Goal: Transaction & Acquisition: Download file/media

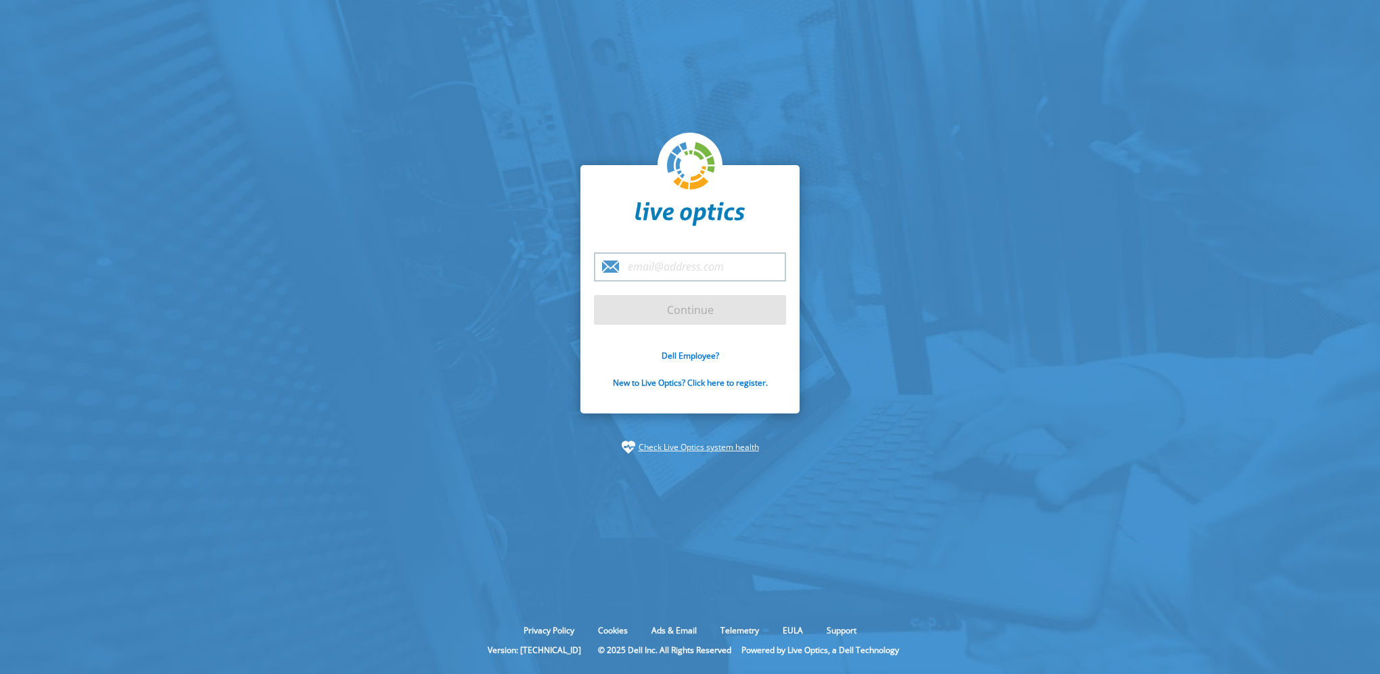
type input "[EMAIL_ADDRESS][DOMAIN_NAME]"
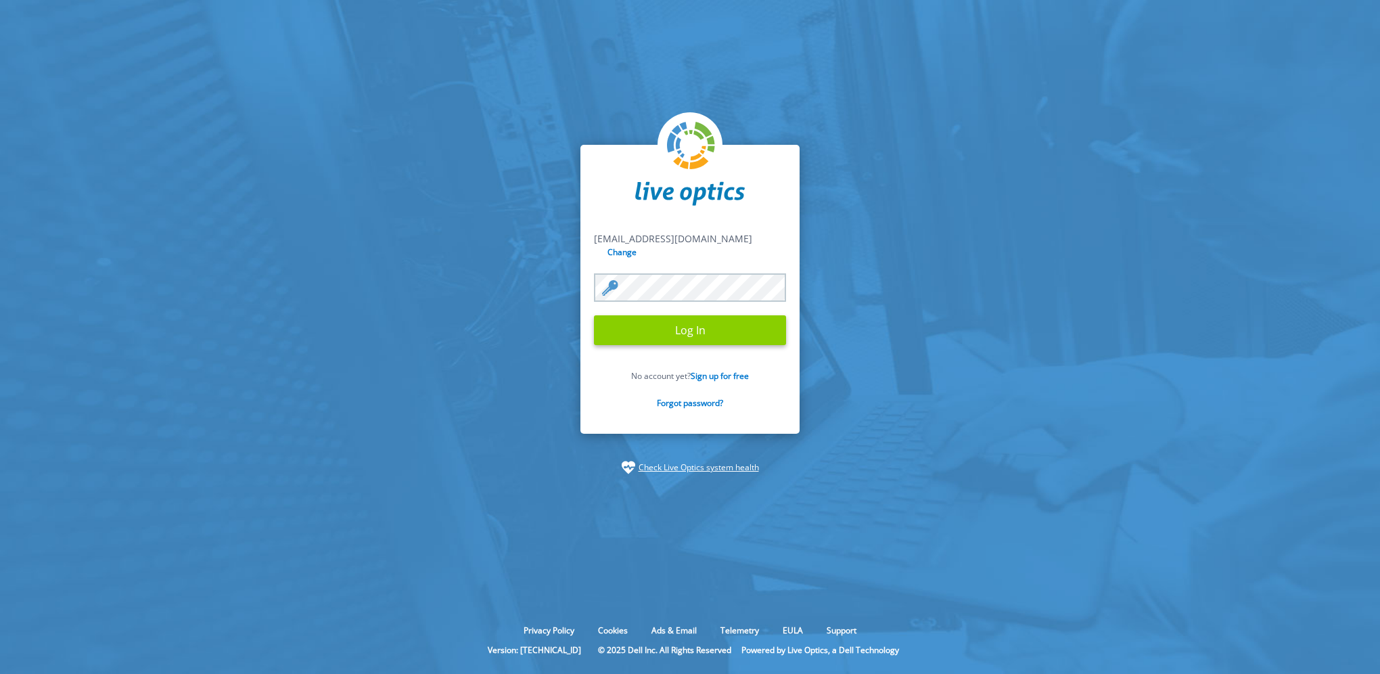
click at [690, 323] on input "Log In" at bounding box center [690, 330] width 192 height 30
click at [680, 335] on input "Log In" at bounding box center [690, 330] width 192 height 30
click at [718, 370] on link "Sign up for free" at bounding box center [719, 375] width 58 height 11
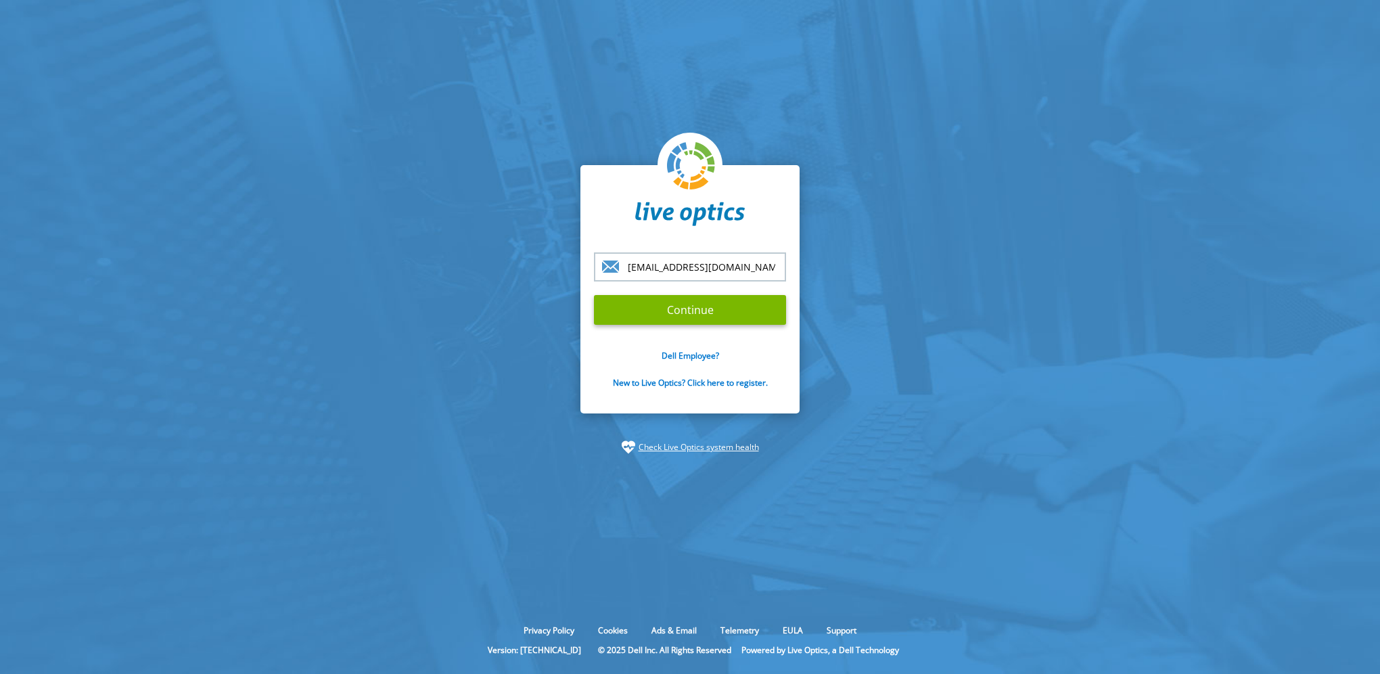
type input "tech@quarter-master.com"
click at [790, 343] on div "tech@quarter-master.com Continue Dell Employee? New to Live Optics? Click here …" at bounding box center [689, 289] width 219 height 248
click at [697, 313] on input "Continue" at bounding box center [690, 310] width 192 height 30
click at [720, 383] on link "New to Live Optics? Click here to register." at bounding box center [690, 382] width 155 height 11
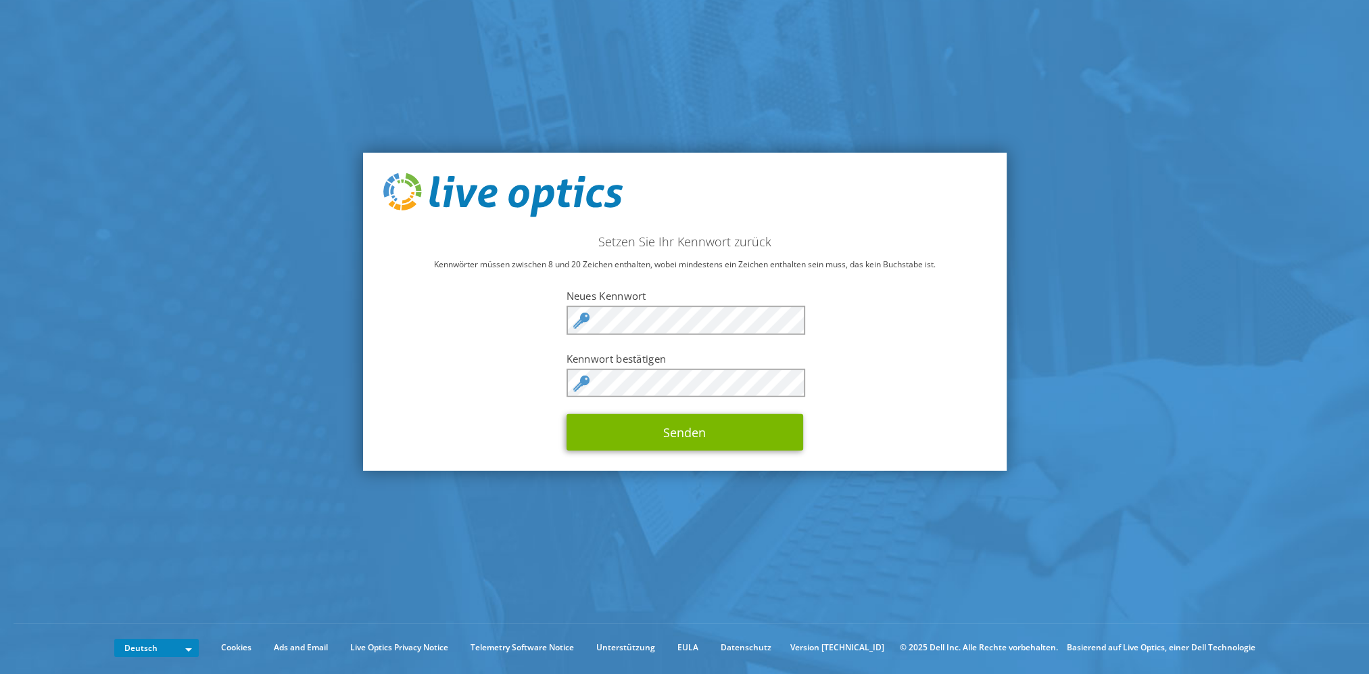
click at [480, 348] on div "Setzen Sie Ihr Kennwort zurück Kennwörter müssen zwischen 8 und 20 Zeichen enth…" at bounding box center [685, 311] width 644 height 319
click at [479, 344] on div "Setzen Sie Ihr Kennwort zurück Kennwörter müssen zwischen 8 und 20 Zeichen enth…" at bounding box center [685, 311] width 644 height 319
click at [684, 431] on button "Senden" at bounding box center [685, 432] width 237 height 37
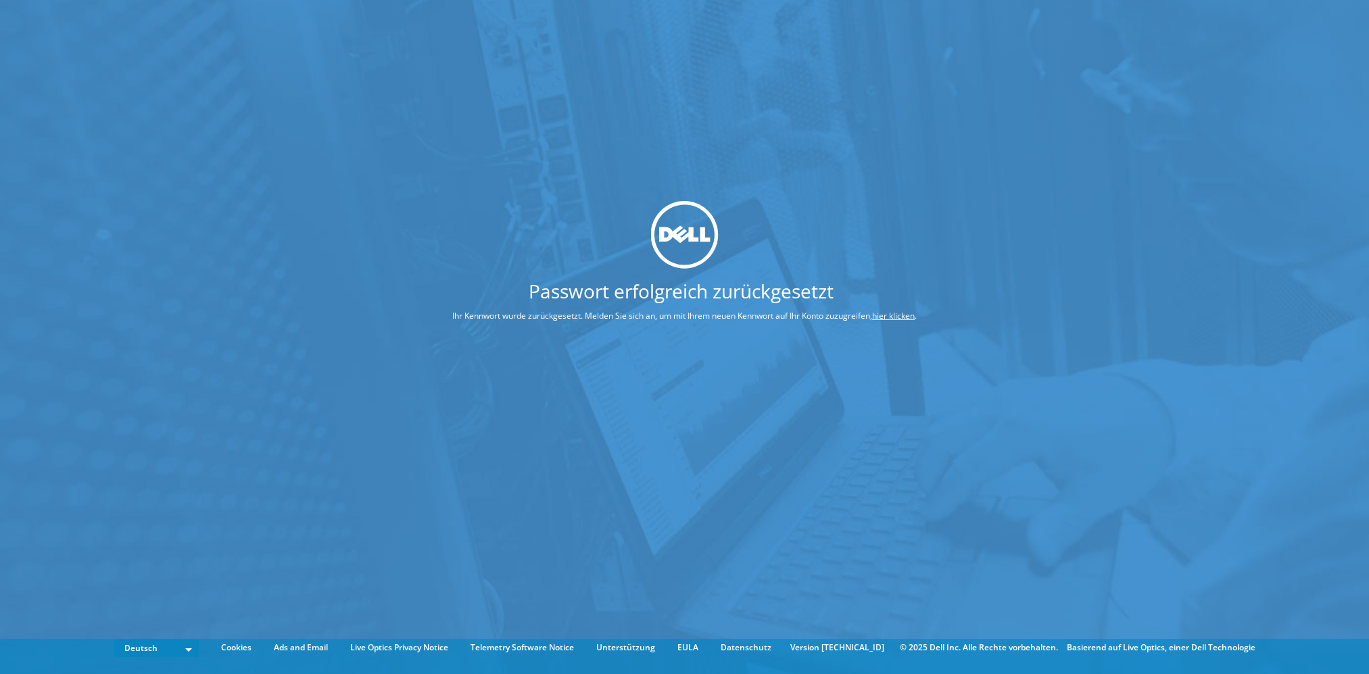
click at [895, 318] on link "hier klicken" at bounding box center [893, 315] width 43 height 11
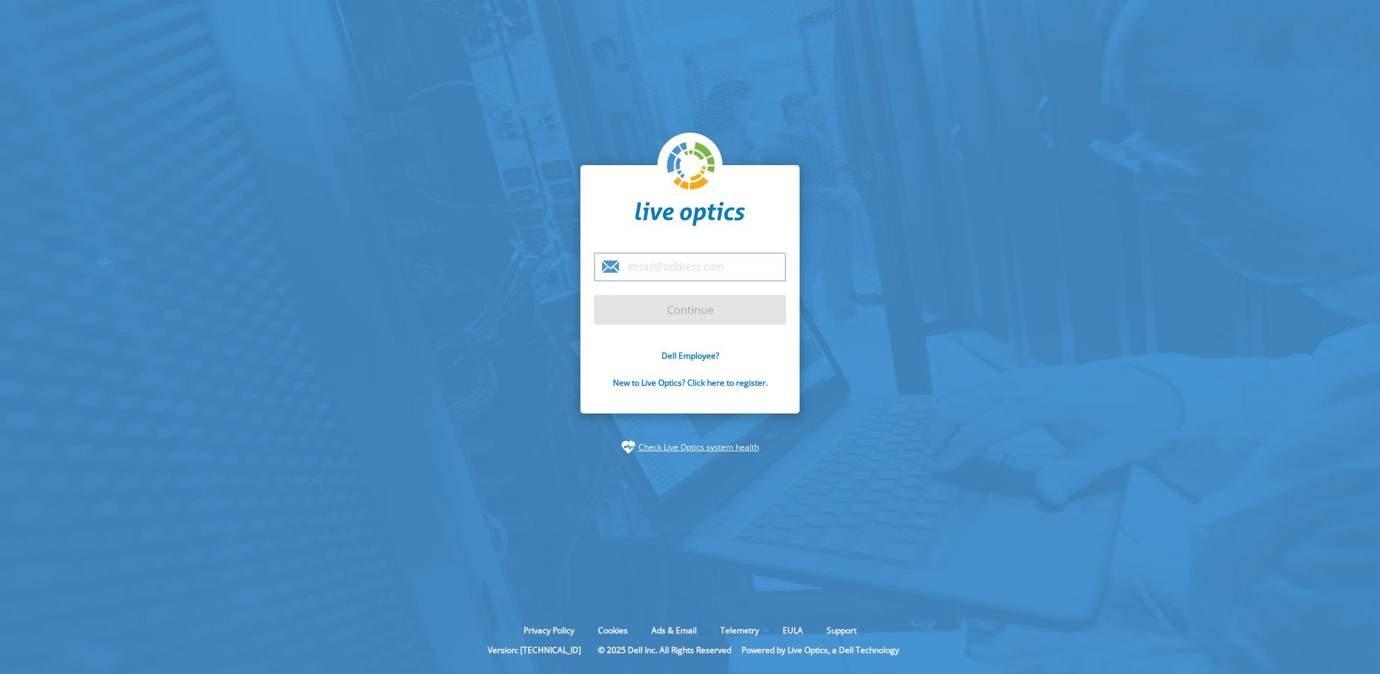
type input "[EMAIL_ADDRESS][DOMAIN_NAME]"
click at [676, 310] on input "Continue" at bounding box center [690, 310] width 192 height 30
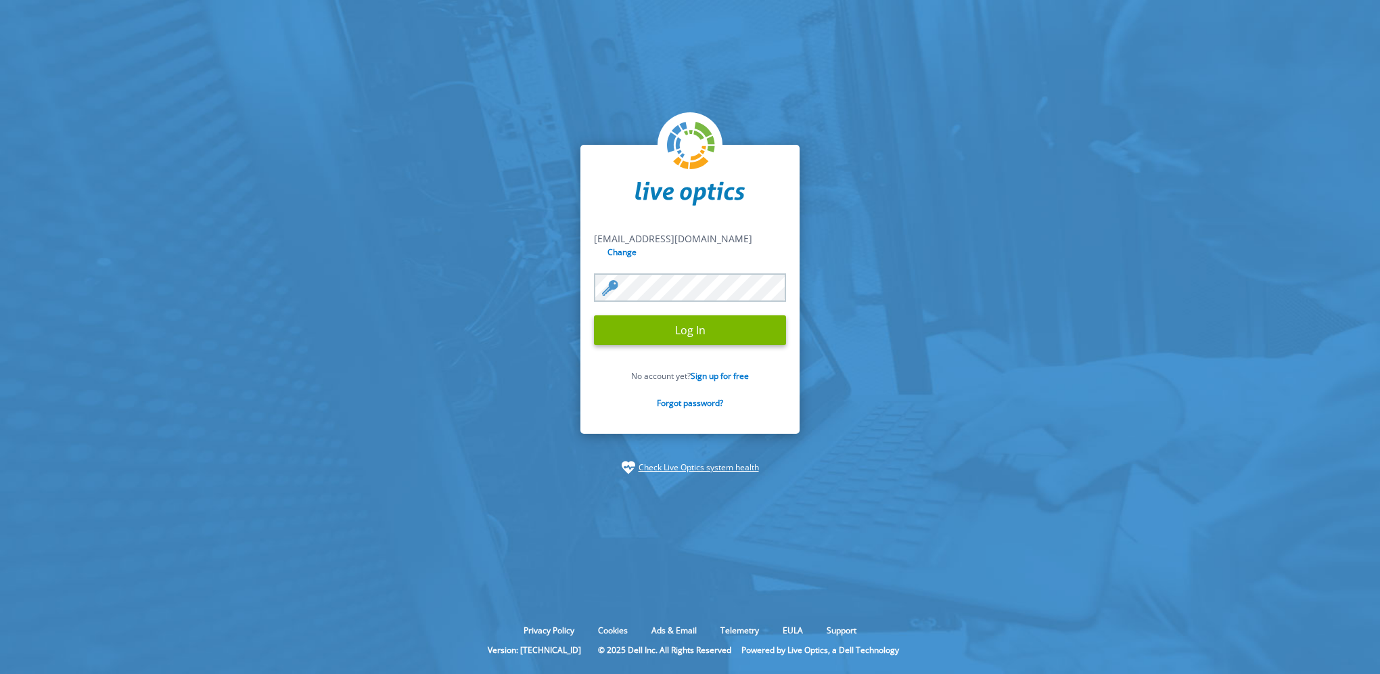
click at [676, 315] on input "Log In" at bounding box center [690, 330] width 192 height 30
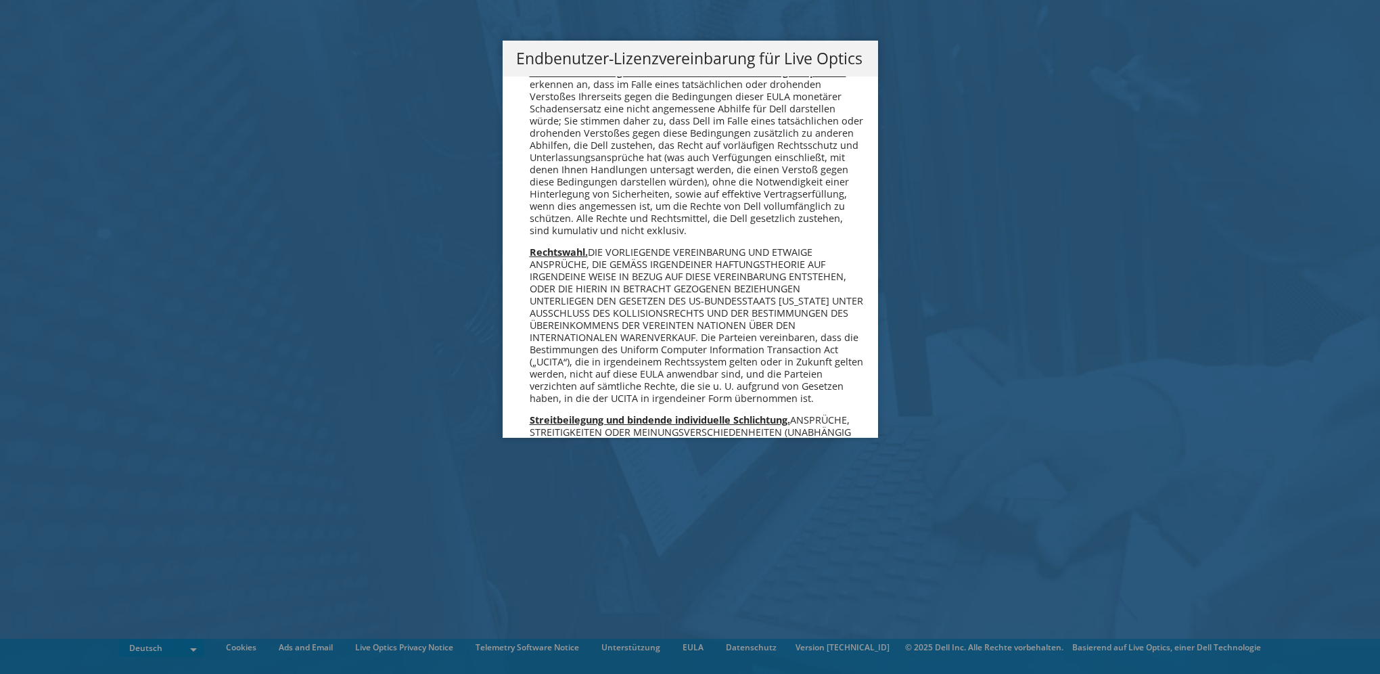
scroll to position [6648, 0]
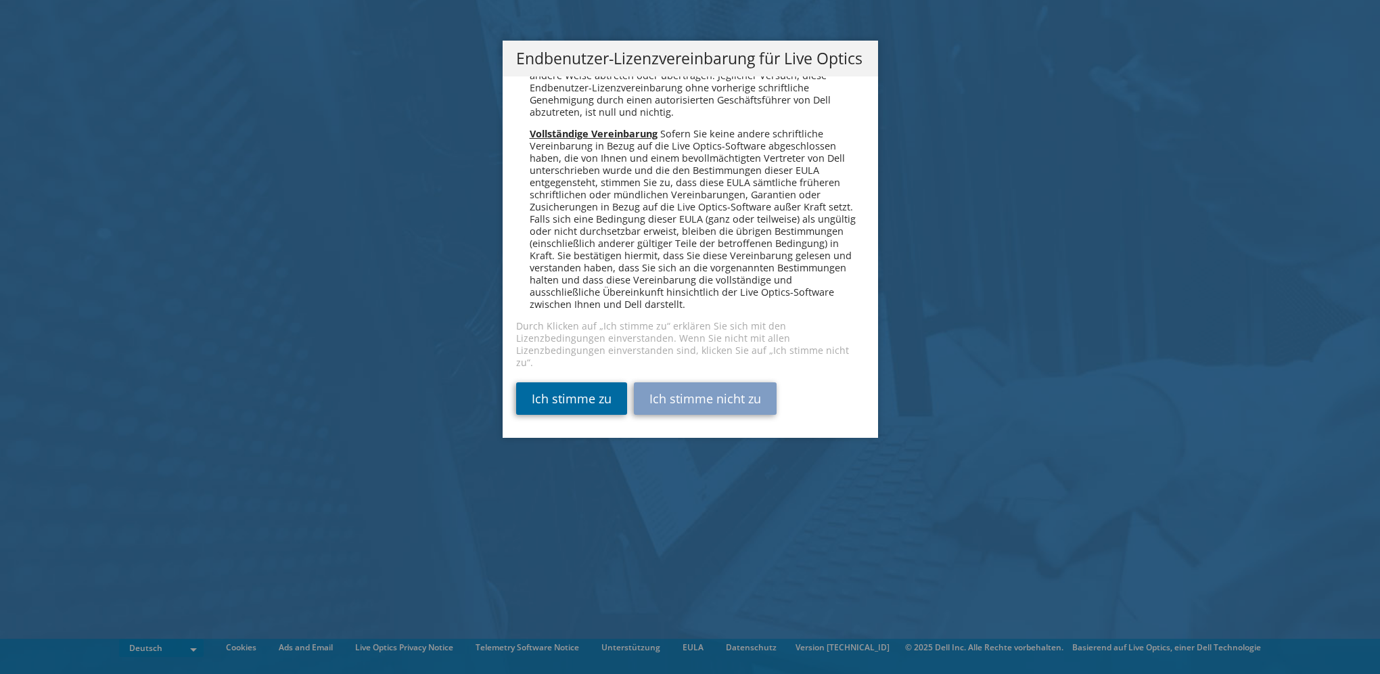
click at [590, 400] on link "Ich stimme zu" at bounding box center [571, 398] width 111 height 32
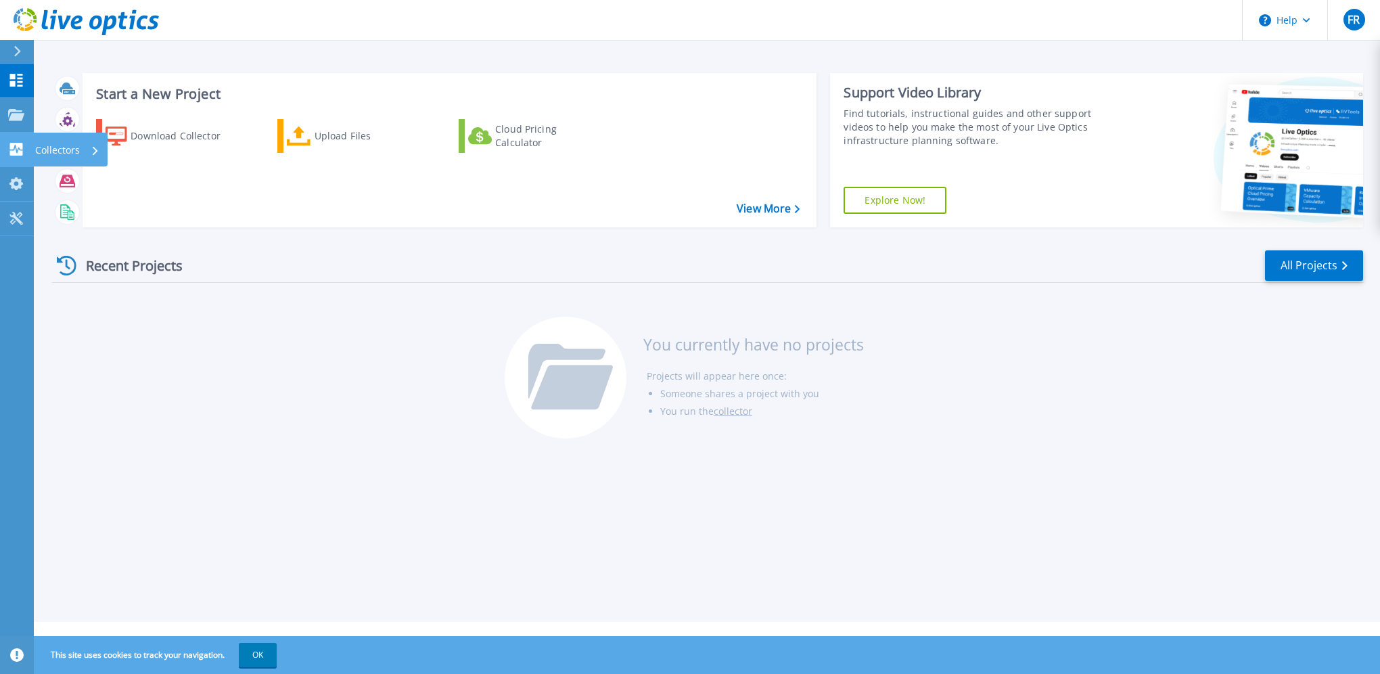
click at [25, 149] on link "Collectors Collectors" at bounding box center [17, 150] width 34 height 34
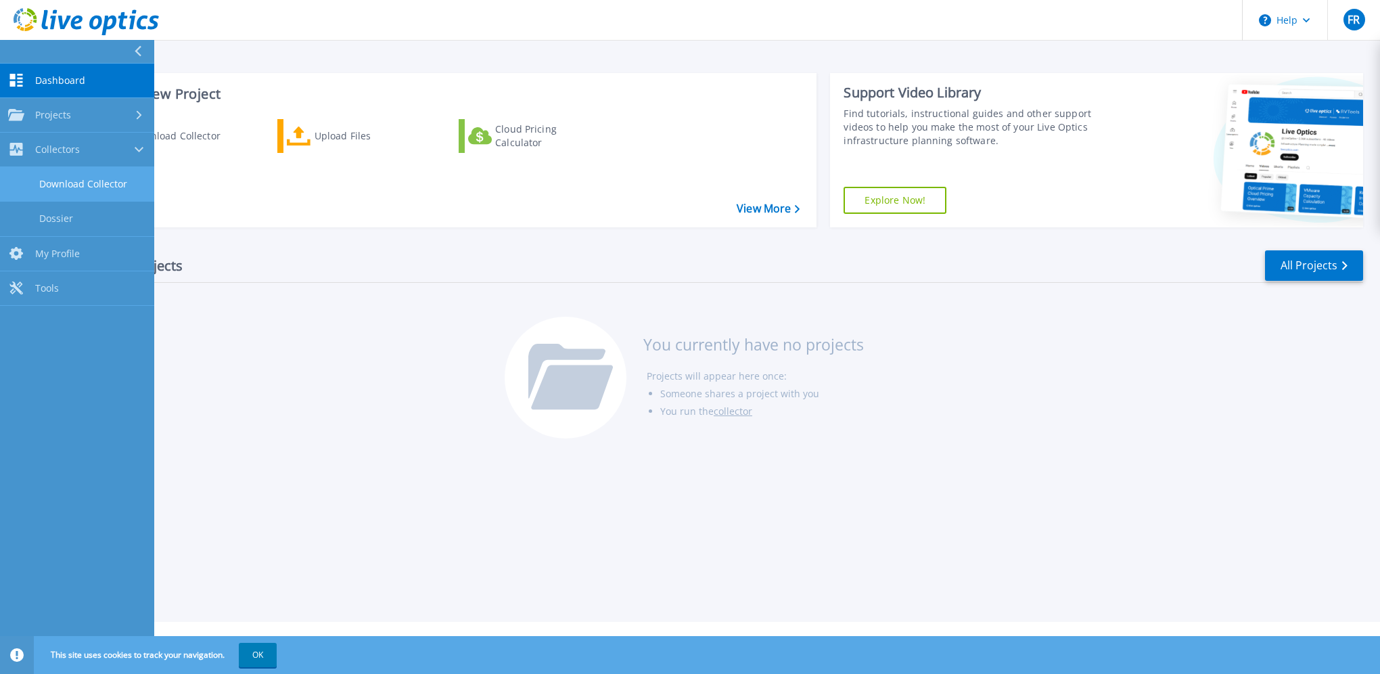
click at [73, 172] on link "Download Collector" at bounding box center [77, 184] width 154 height 34
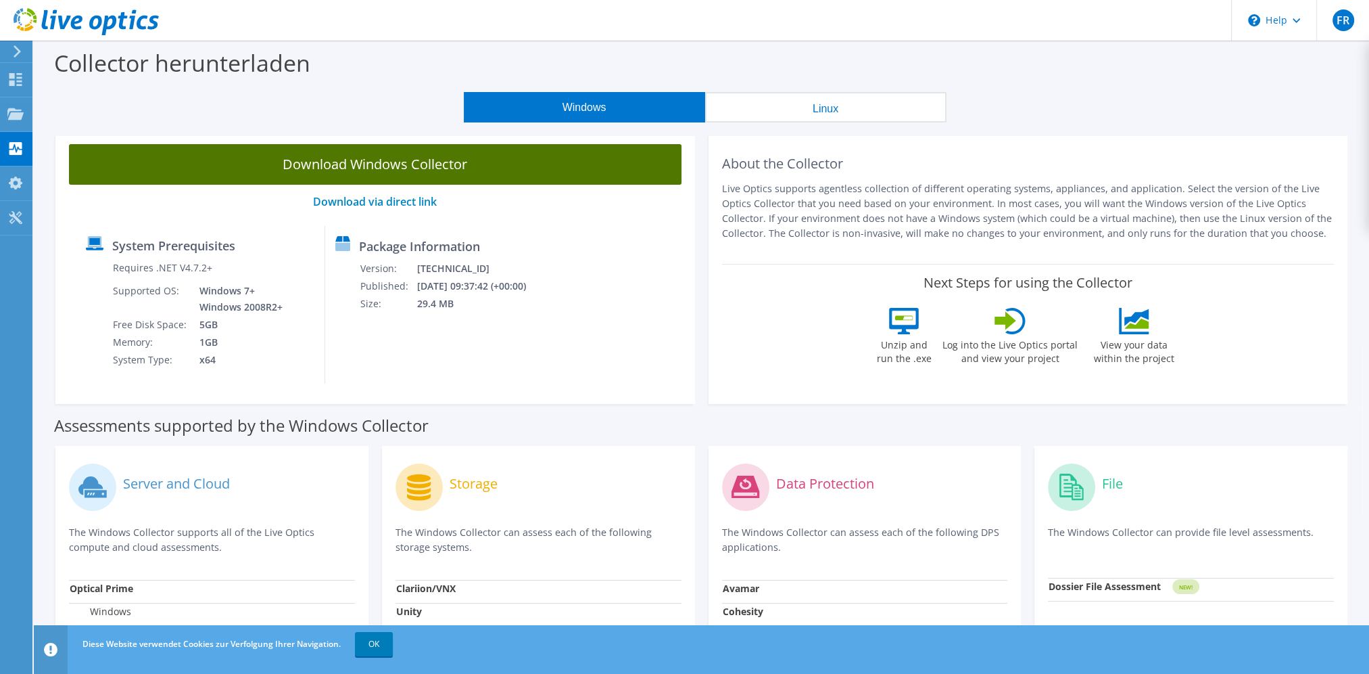
click at [377, 167] on link "Download Windows Collector" at bounding box center [375, 164] width 613 height 41
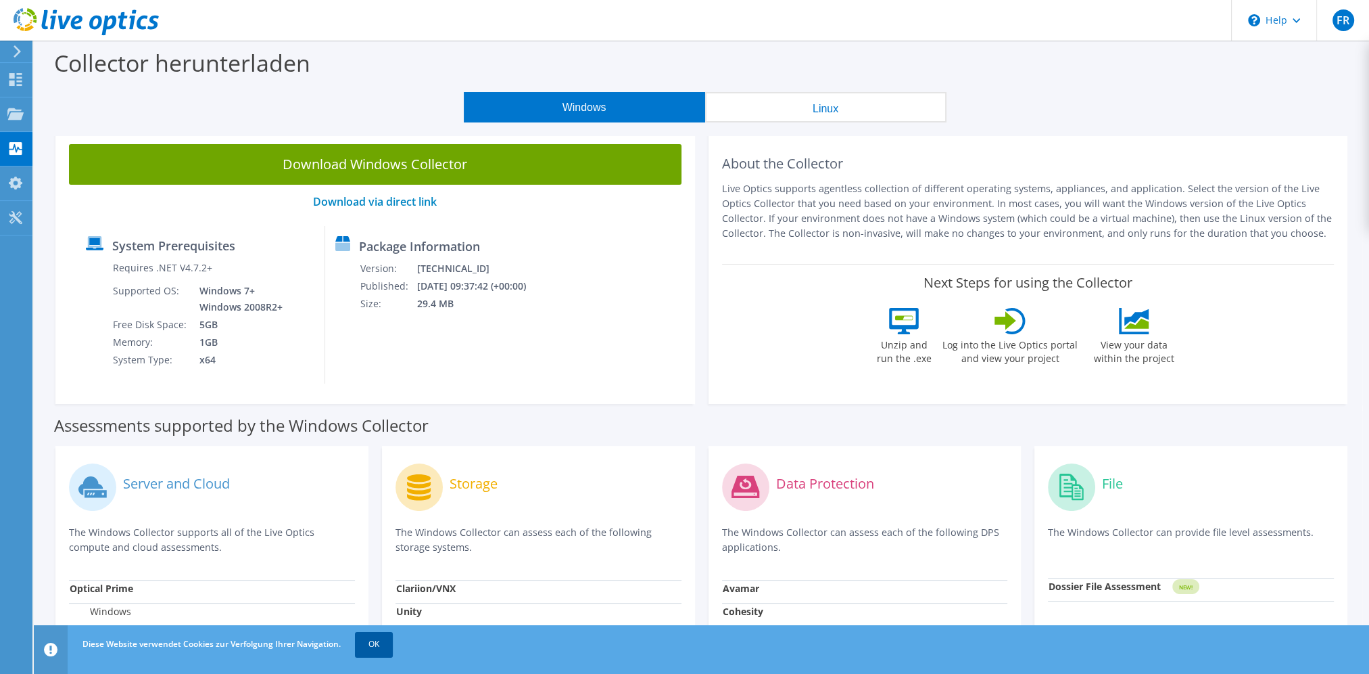
click at [377, 641] on link "OK" at bounding box center [374, 644] width 38 height 24
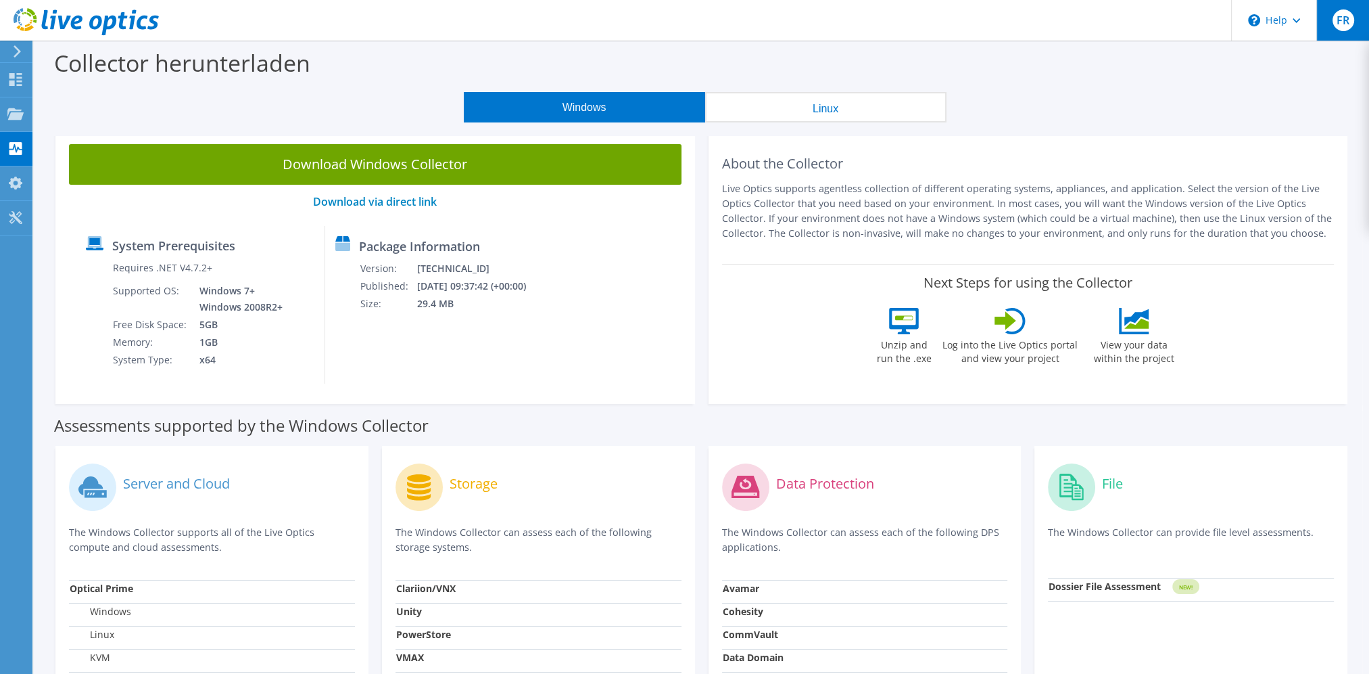
click at [1342, 31] on div "FR" at bounding box center [1343, 20] width 53 height 41
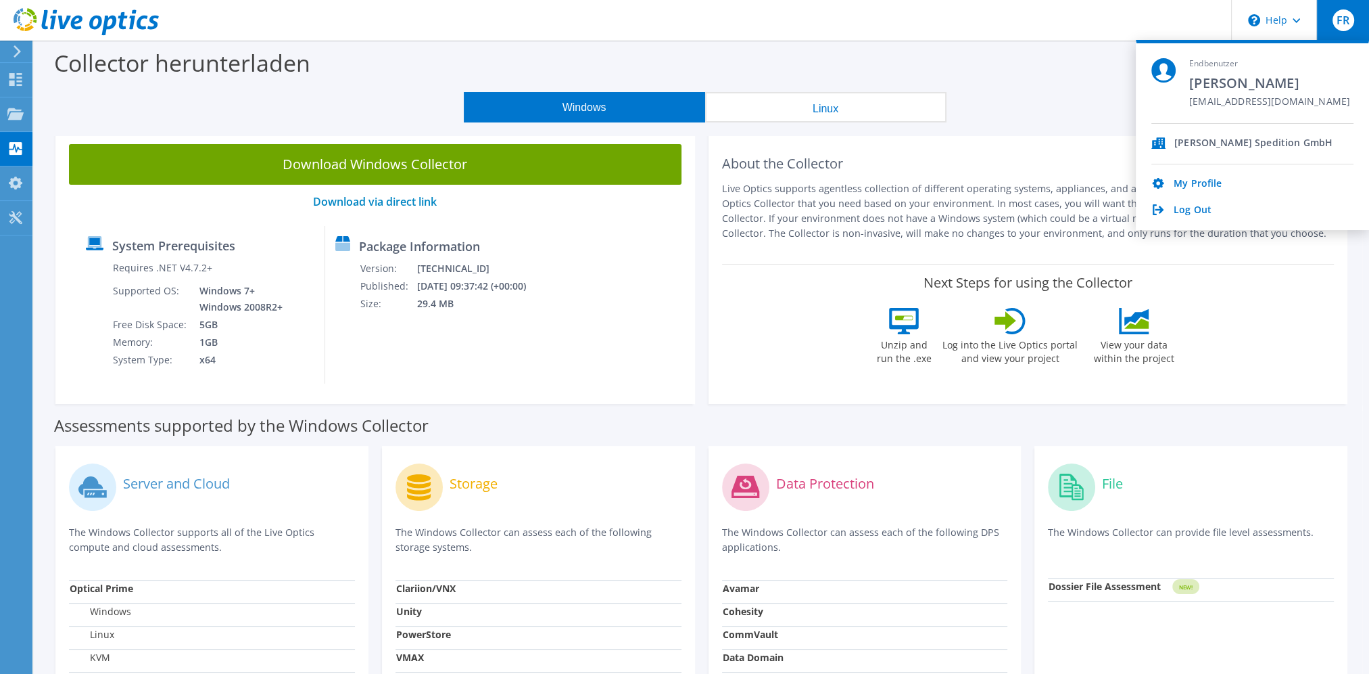
click at [1032, 425] on div "Assessments supported by the Windows Collector" at bounding box center [701, 422] width 1295 height 34
